Goal: Task Accomplishment & Management: Manage account settings

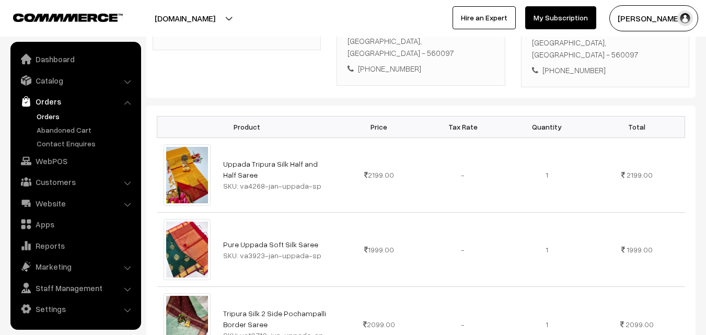
scroll to position [261, 0]
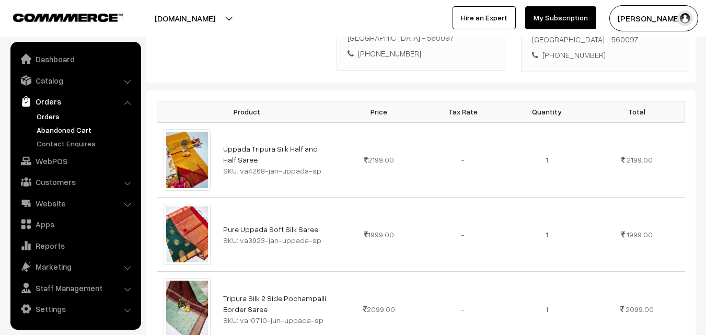
click at [57, 129] on link "Abandoned Cart" at bounding box center [85, 129] width 103 height 11
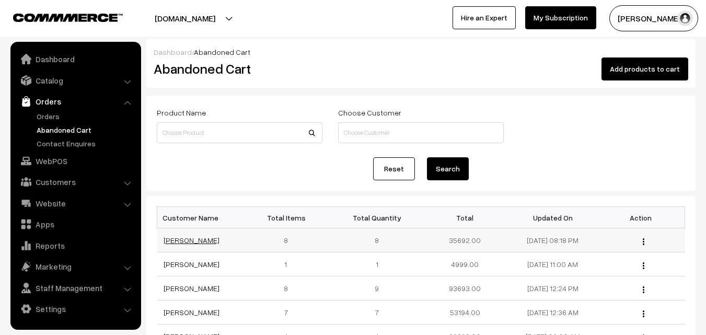
click at [185, 239] on link "[PERSON_NAME]" at bounding box center [191, 240] width 56 height 9
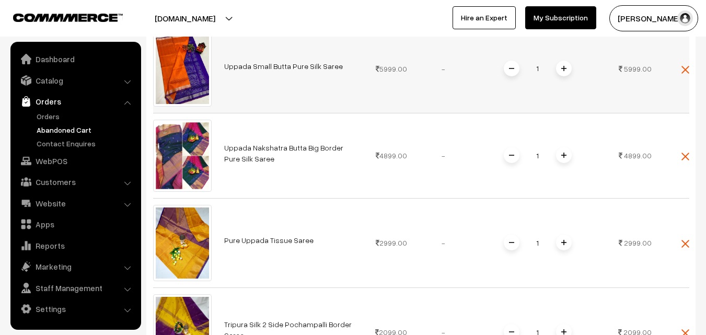
scroll to position [679, 0]
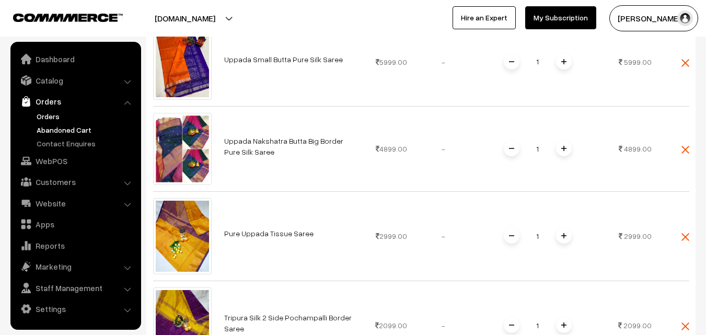
click at [43, 117] on link "Orders" at bounding box center [85, 116] width 103 height 11
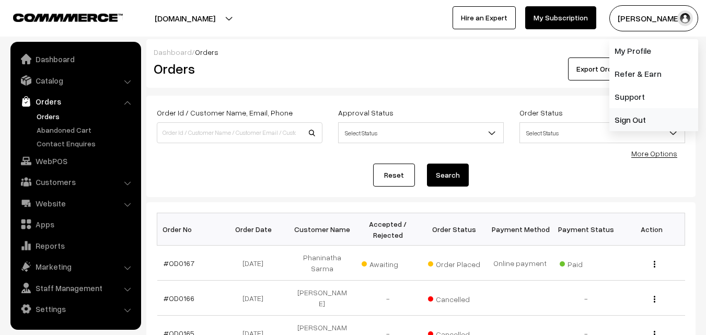
click at [627, 126] on link "Sign Out" at bounding box center [653, 119] width 89 height 23
